Goal: Task Accomplishment & Management: Complete application form

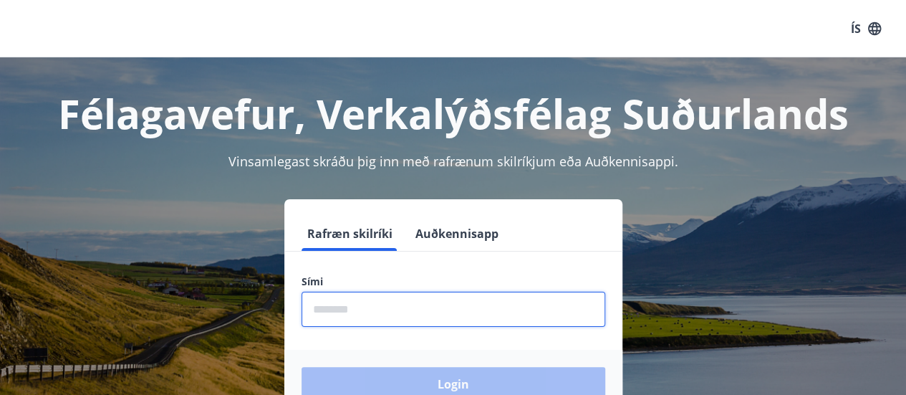
click at [348, 309] on input "phone" at bounding box center [454, 309] width 304 height 35
type input "********"
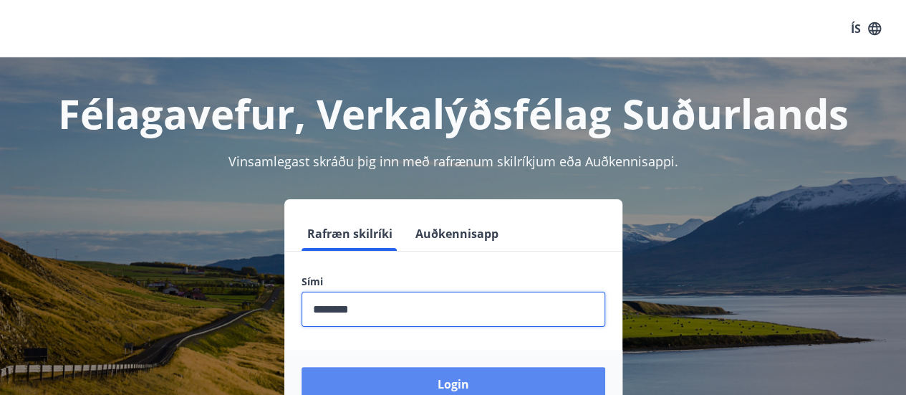
click at [448, 385] on button "Login" at bounding box center [454, 384] width 304 height 34
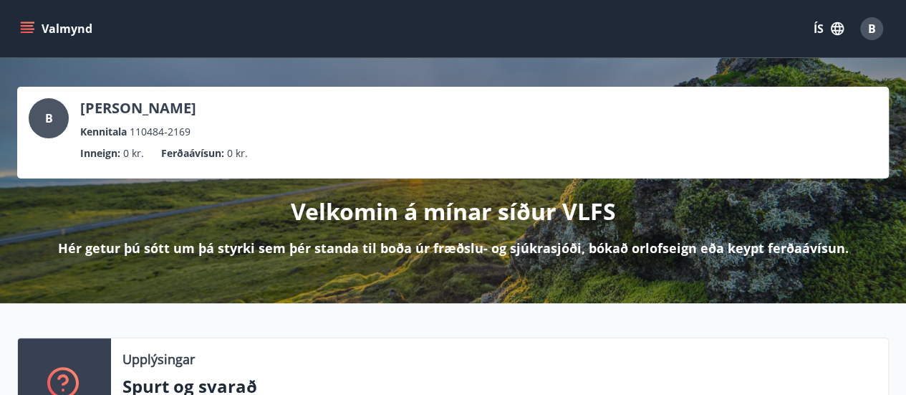
click at [32, 32] on icon "menu" at bounding box center [27, 32] width 13 height 1
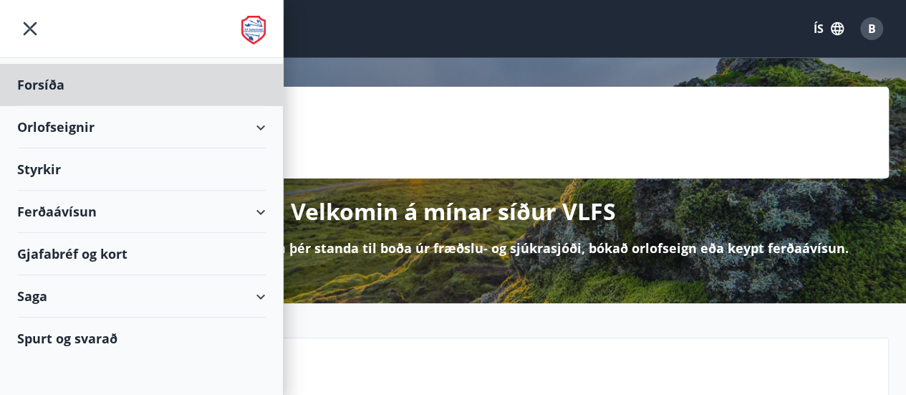
click at [46, 165] on div "Styrkir" at bounding box center [141, 169] width 249 height 42
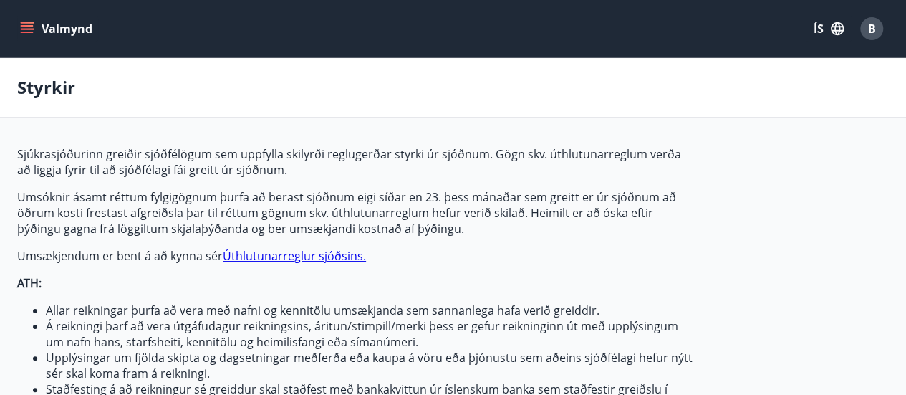
type input "***"
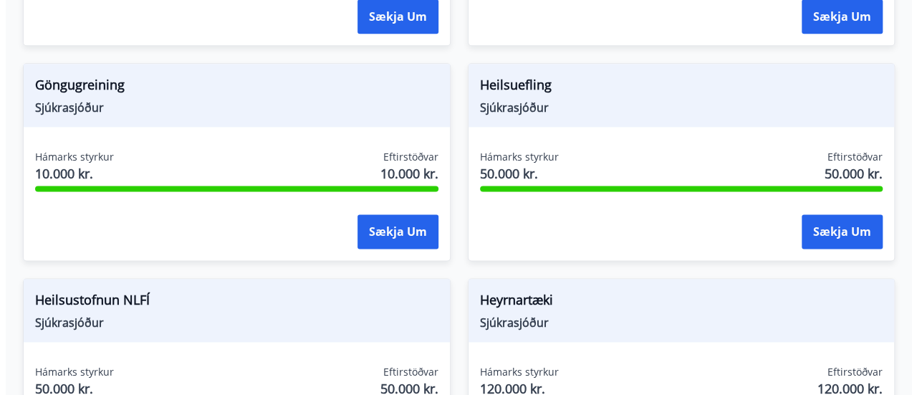
scroll to position [860, 0]
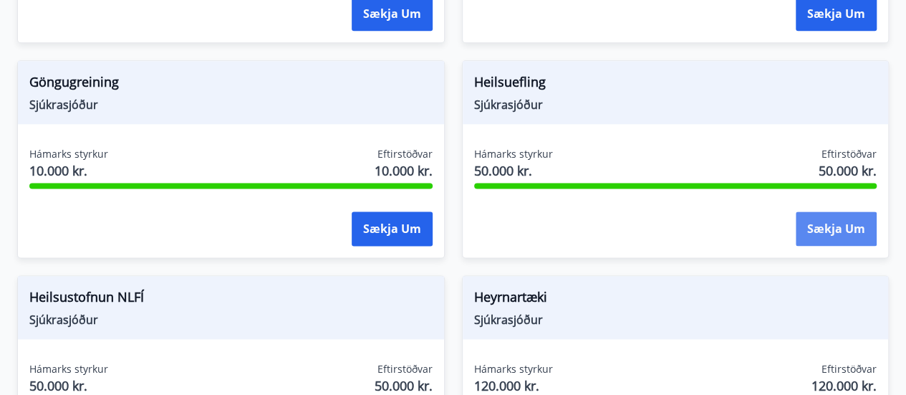
click at [838, 239] on button "Sækja um" at bounding box center [836, 228] width 81 height 34
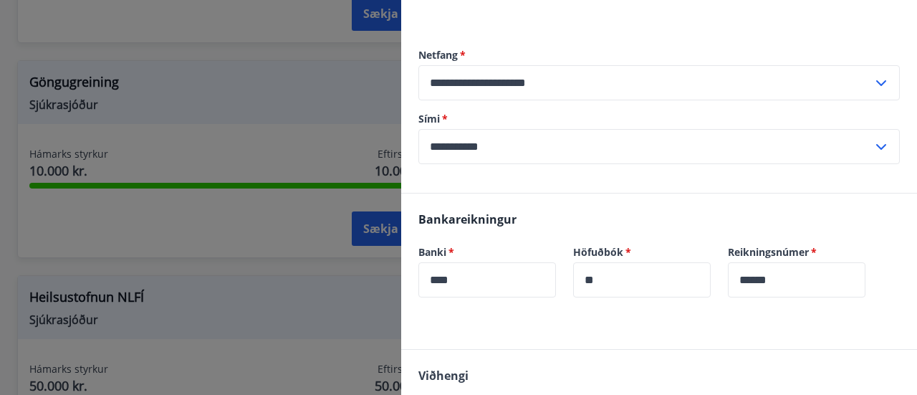
scroll to position [524, 0]
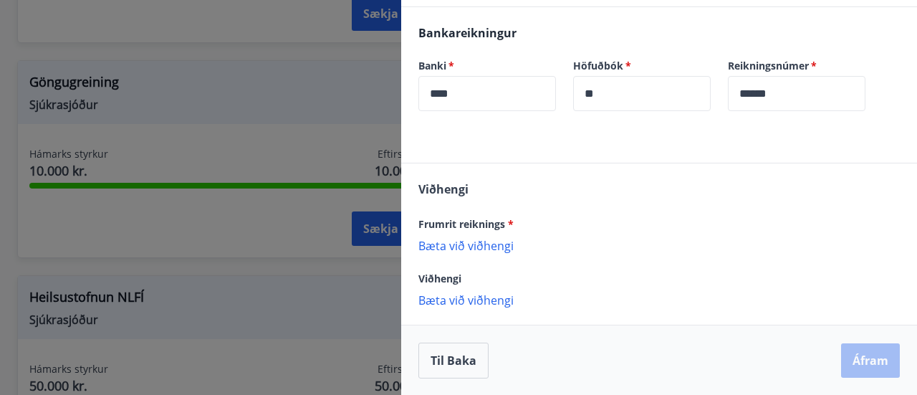
click at [500, 246] on p "Bæta við viðhengi" at bounding box center [658, 245] width 481 height 14
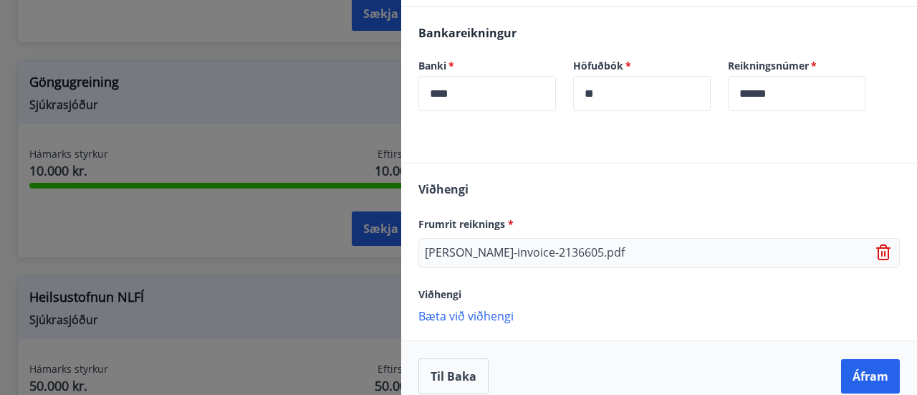
click at [471, 317] on p "Bæta við viðhengi" at bounding box center [658, 315] width 481 height 14
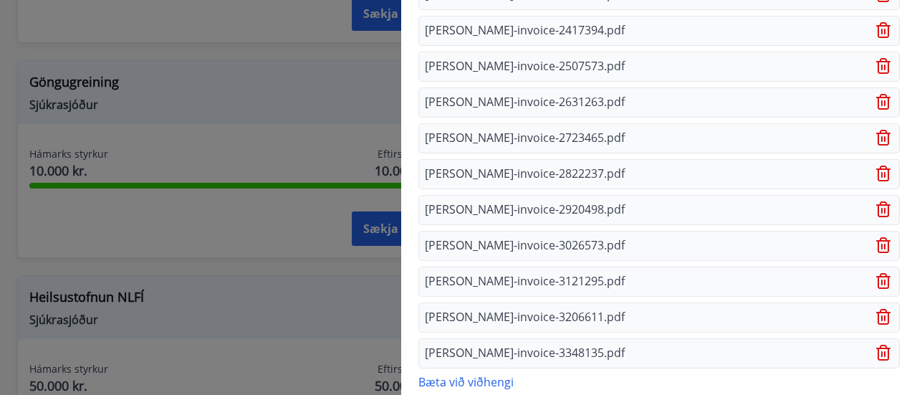
scroll to position [958, 0]
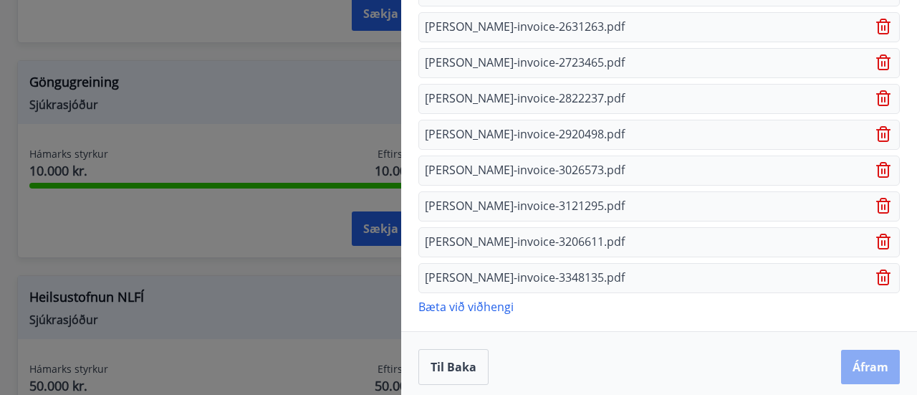
click at [868, 360] on button "Áfram" at bounding box center [870, 367] width 59 height 34
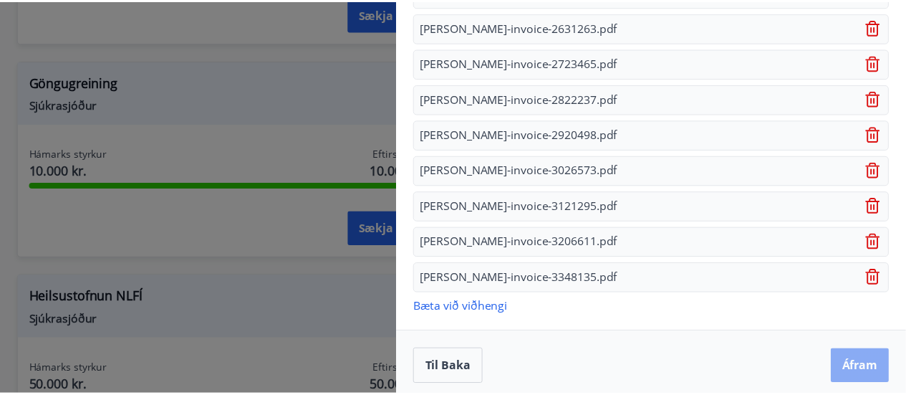
scroll to position [0, 0]
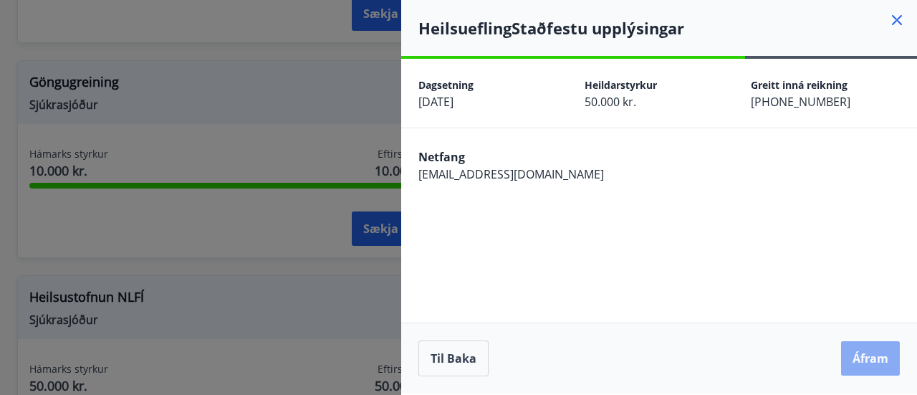
click at [874, 359] on button "Áfram" at bounding box center [870, 358] width 59 height 34
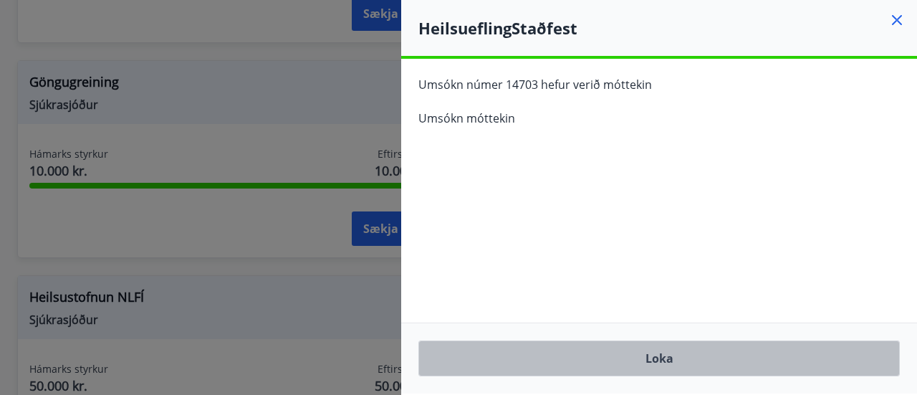
click at [688, 353] on button "Loka" at bounding box center [658, 358] width 481 height 36
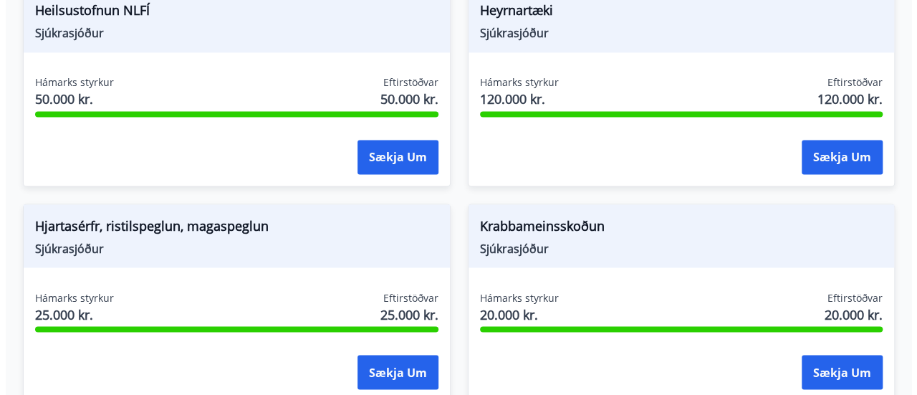
scroll to position [1218, 0]
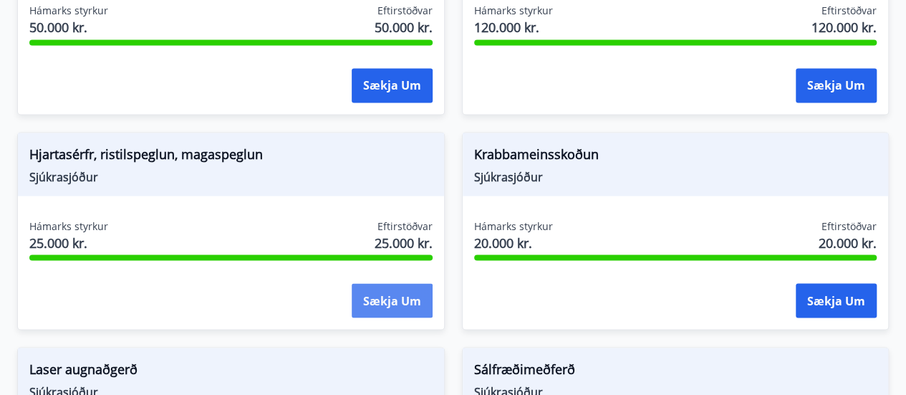
click at [389, 296] on button "Sækja um" at bounding box center [392, 300] width 81 height 34
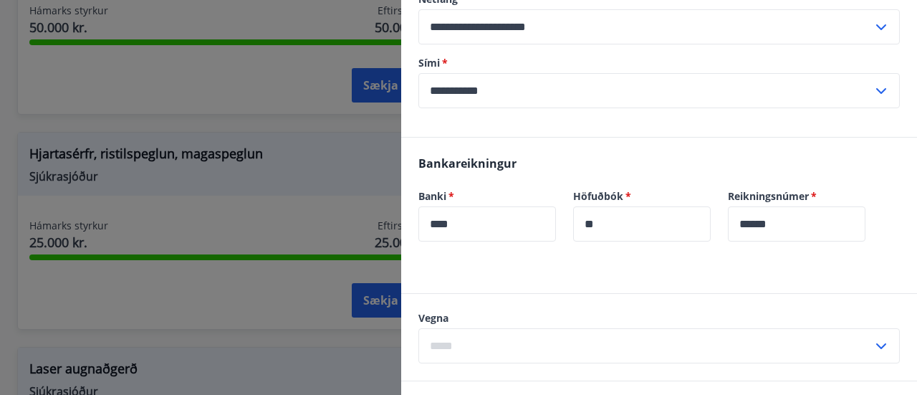
scroll to position [358, 0]
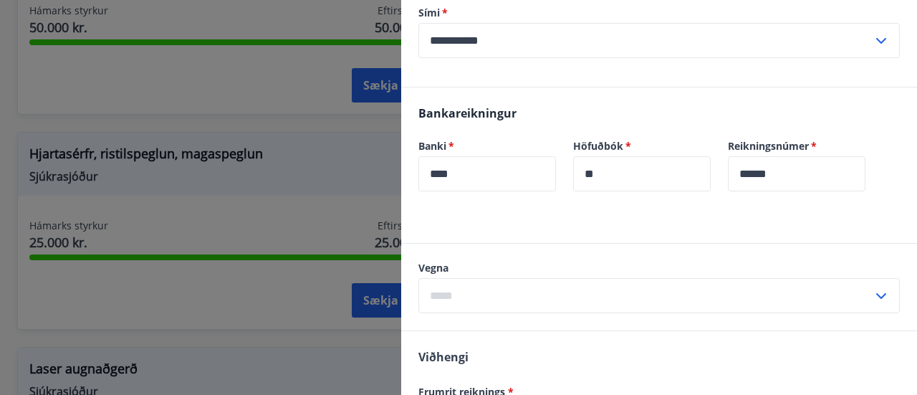
click at [840, 289] on input "text" at bounding box center [645, 295] width 454 height 35
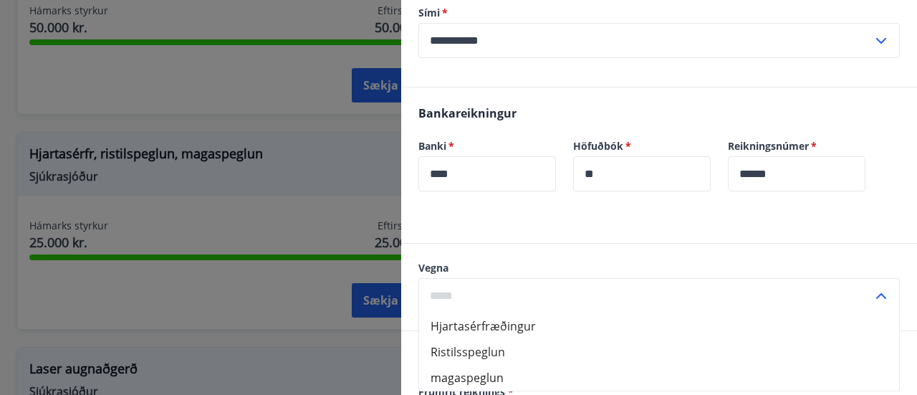
scroll to position [430, 0]
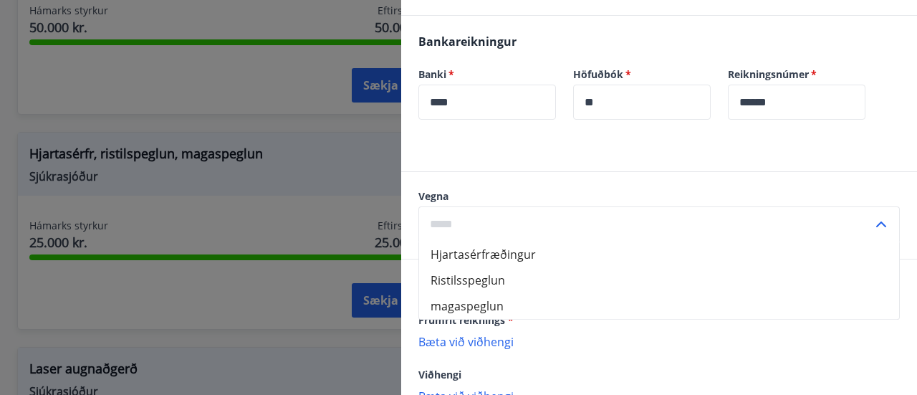
click at [522, 250] on li "Hjartasérfræðingur" at bounding box center [659, 254] width 480 height 26
type input "**********"
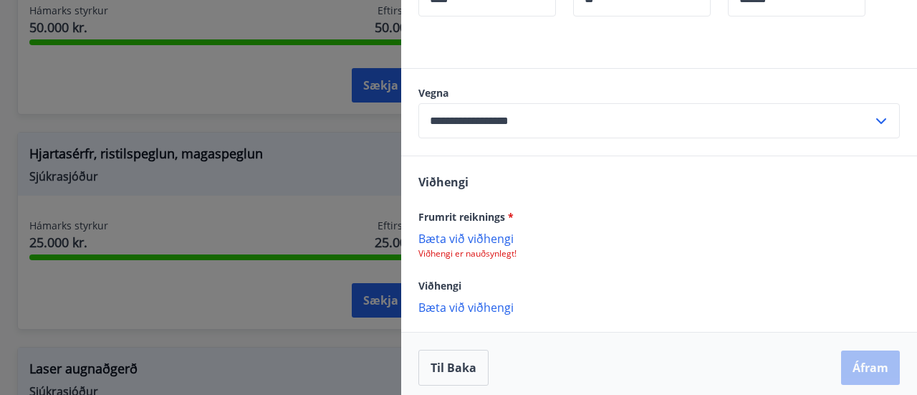
scroll to position [539, 0]
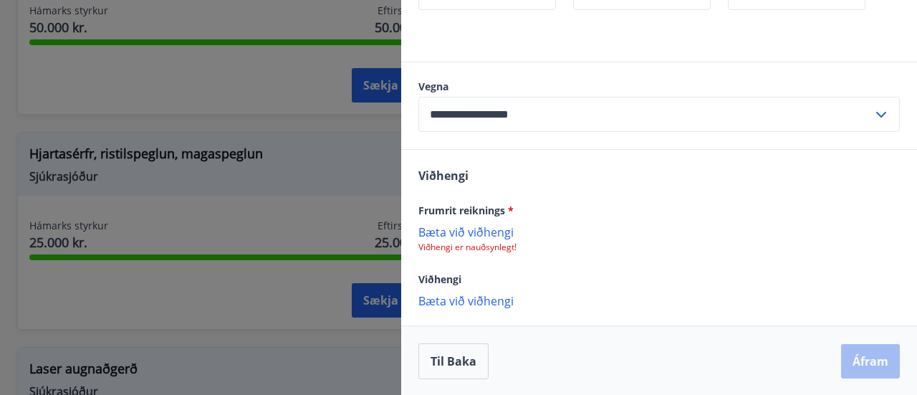
click at [476, 231] on p "Bæta við viðhengi" at bounding box center [658, 231] width 481 height 14
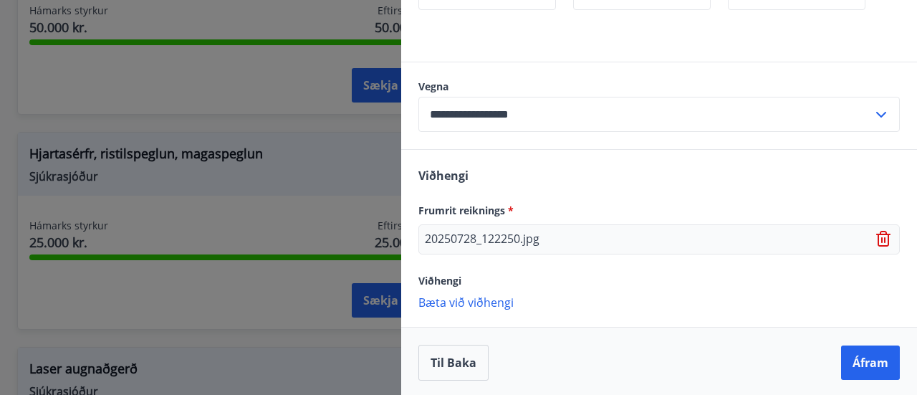
scroll to position [540, 0]
click at [499, 302] on p "Bæta við viðhengi" at bounding box center [658, 301] width 481 height 14
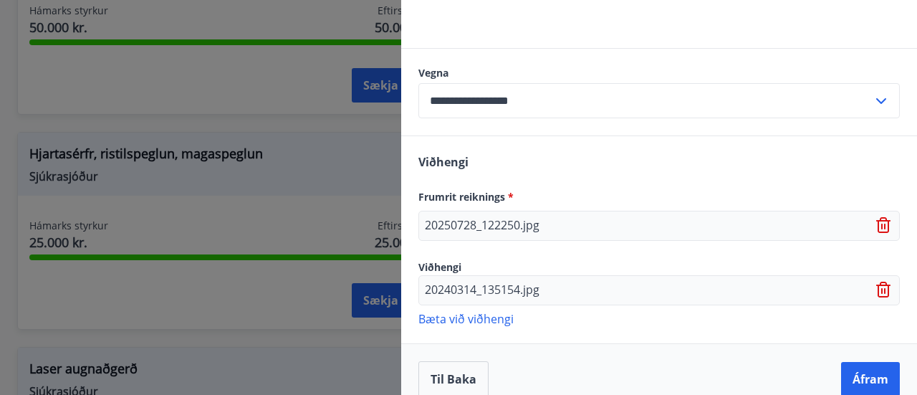
scroll to position [570, 0]
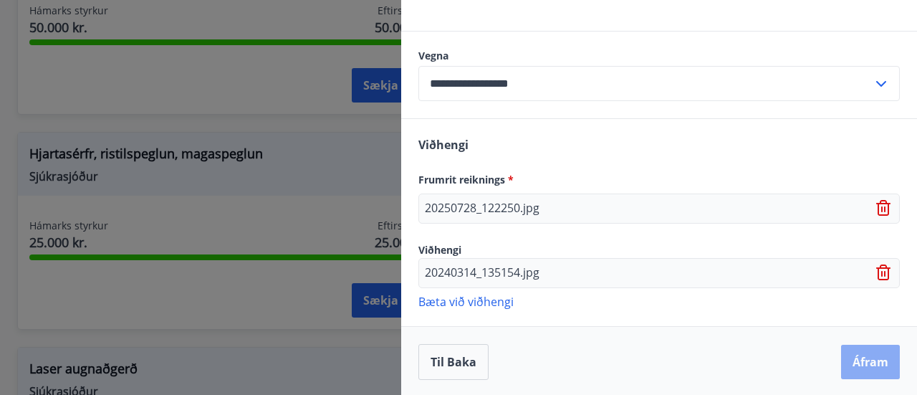
click at [864, 359] on button "Áfram" at bounding box center [870, 362] width 59 height 34
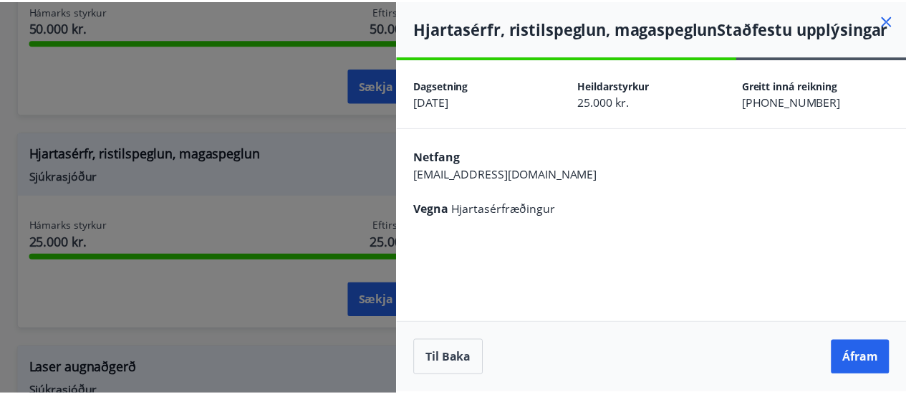
scroll to position [0, 0]
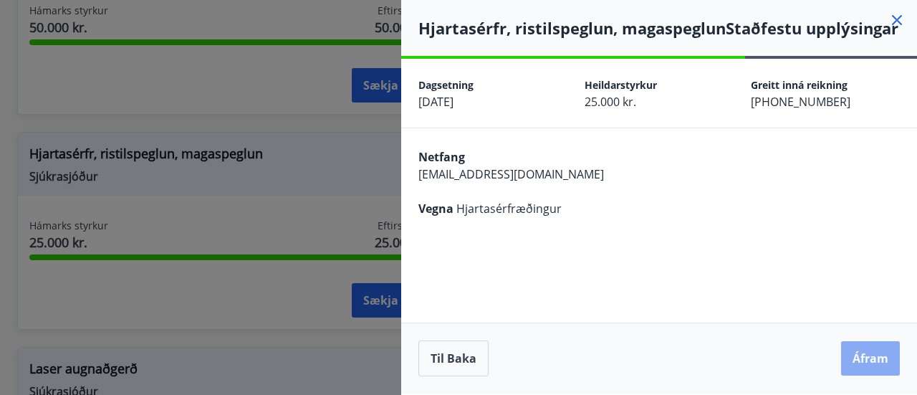
click at [862, 363] on button "Áfram" at bounding box center [870, 358] width 59 height 34
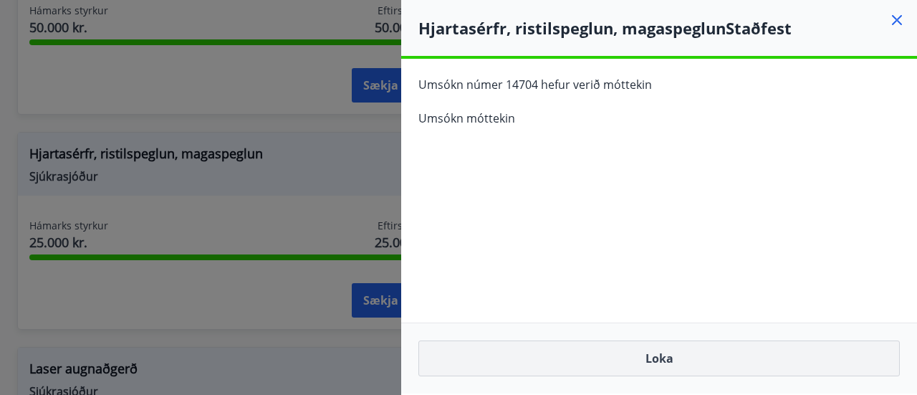
click at [673, 355] on button "Loka" at bounding box center [658, 358] width 481 height 36
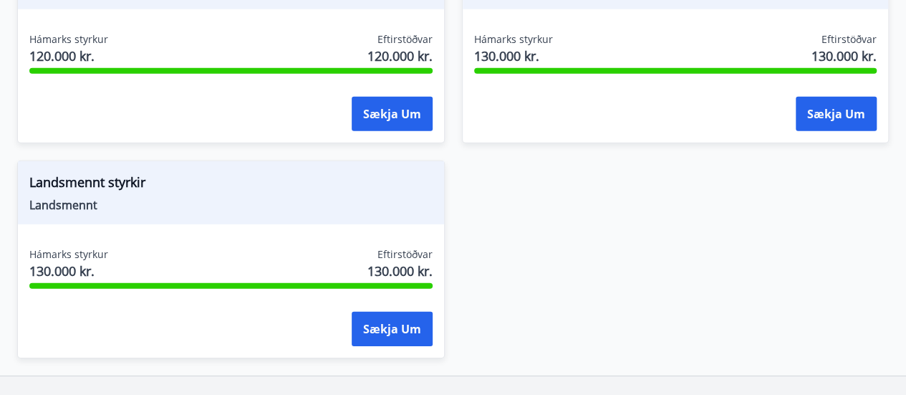
scroll to position [2078, 0]
